Goal: Find specific page/section: Find specific page/section

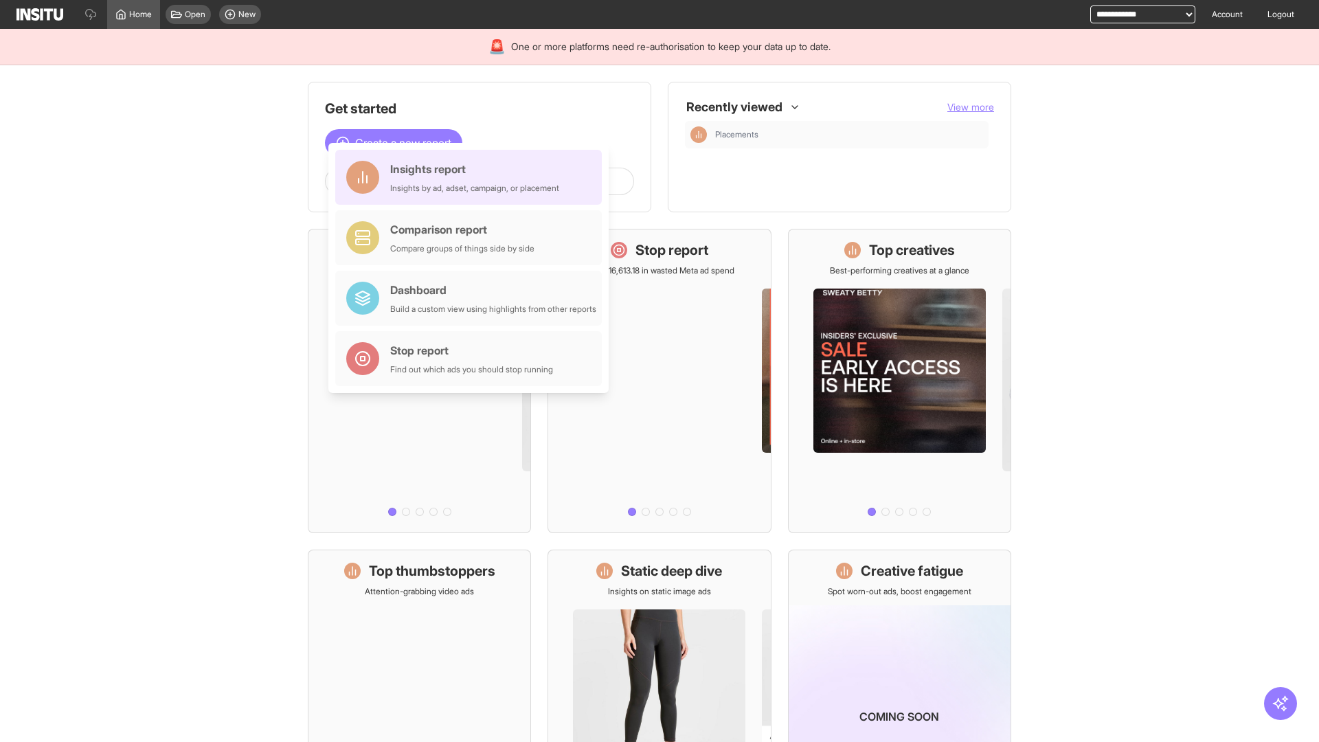
click at [472, 177] on div "Insights report Insights by ad, adset, campaign, or placement" at bounding box center [474, 177] width 169 height 33
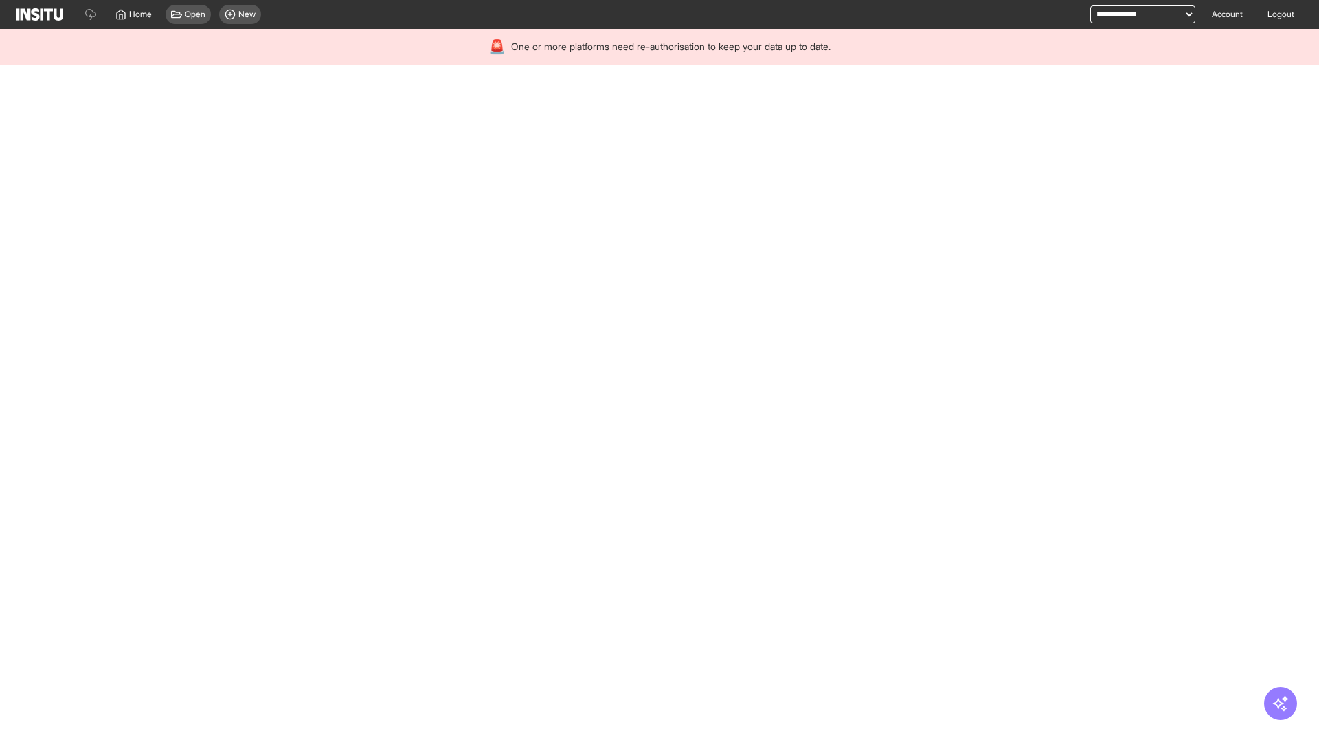
select select "**"
